Goal: Check status: Check status

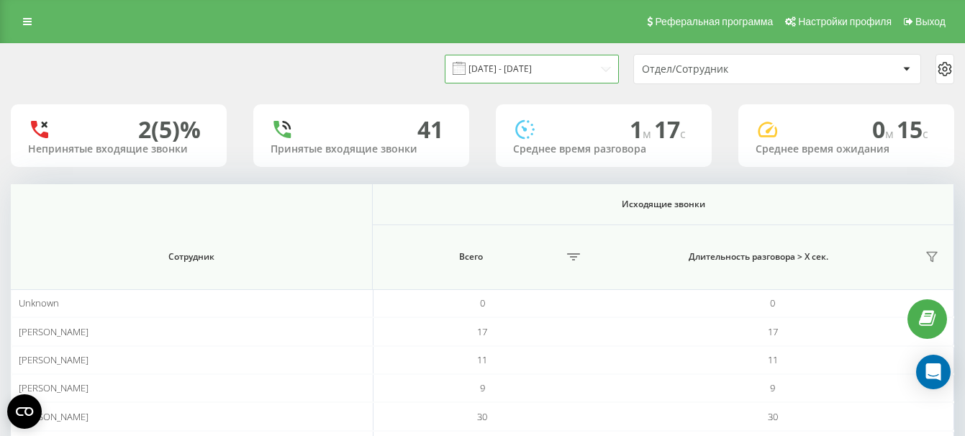
click at [537, 65] on input "[DATE] - [DATE]" at bounding box center [532, 69] width 174 height 28
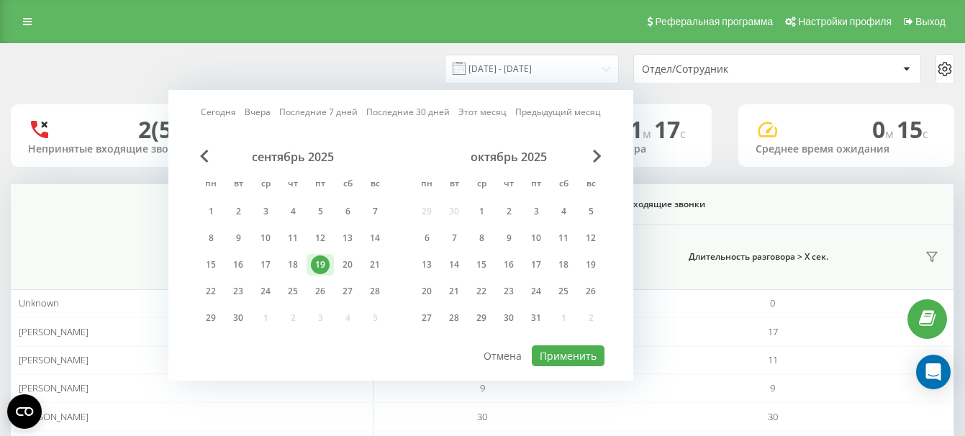
click at [229, 106] on link "Сегодня" at bounding box center [218, 112] width 35 height 14
click at [576, 352] on button "Применить" at bounding box center [568, 355] width 73 height 21
type input "22.09.2025 - 22.09.2025"
